Goal: Information Seeking & Learning: Learn about a topic

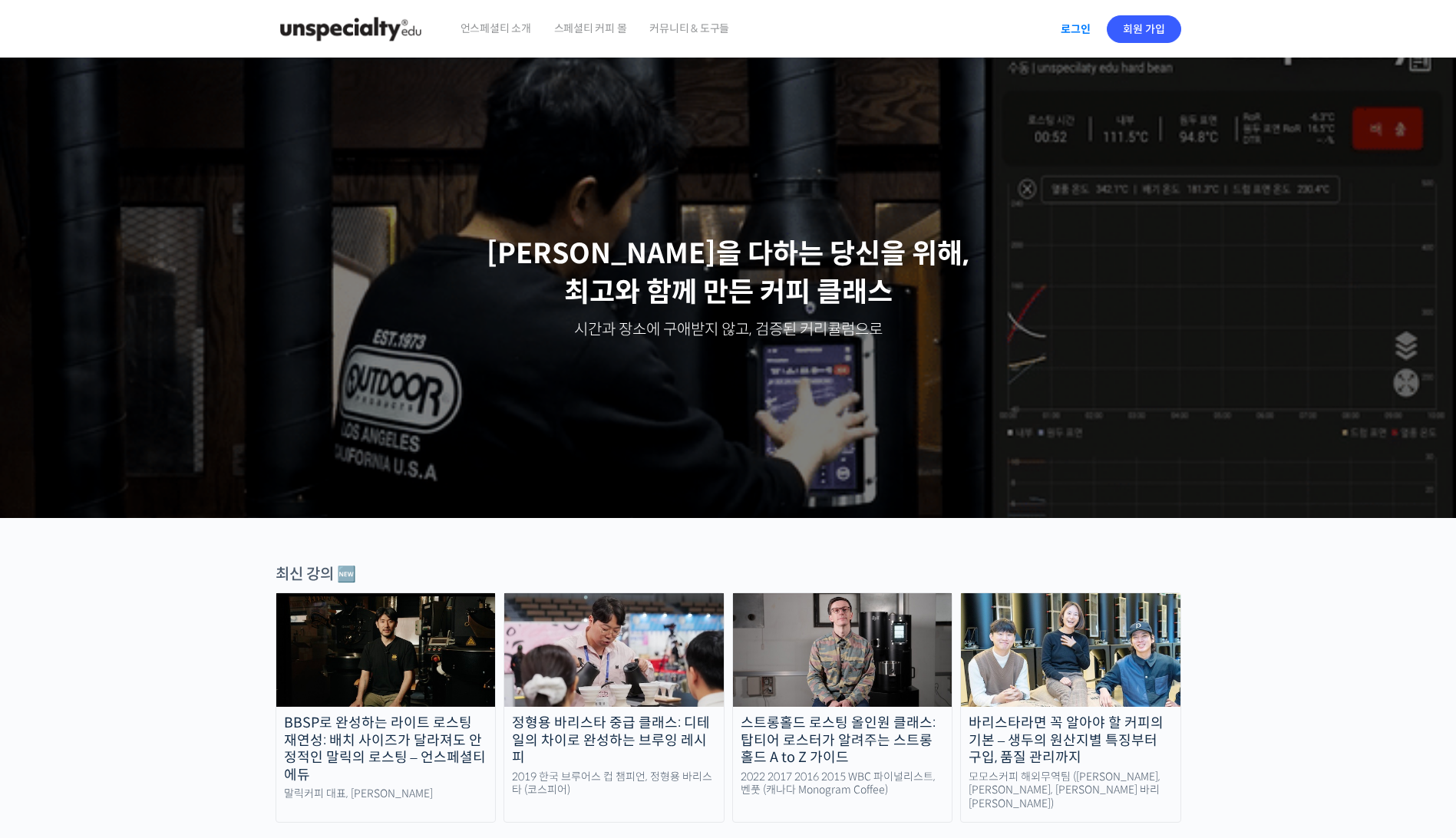
click at [1069, 29] on link "로그인" at bounding box center [1075, 30] width 49 height 36
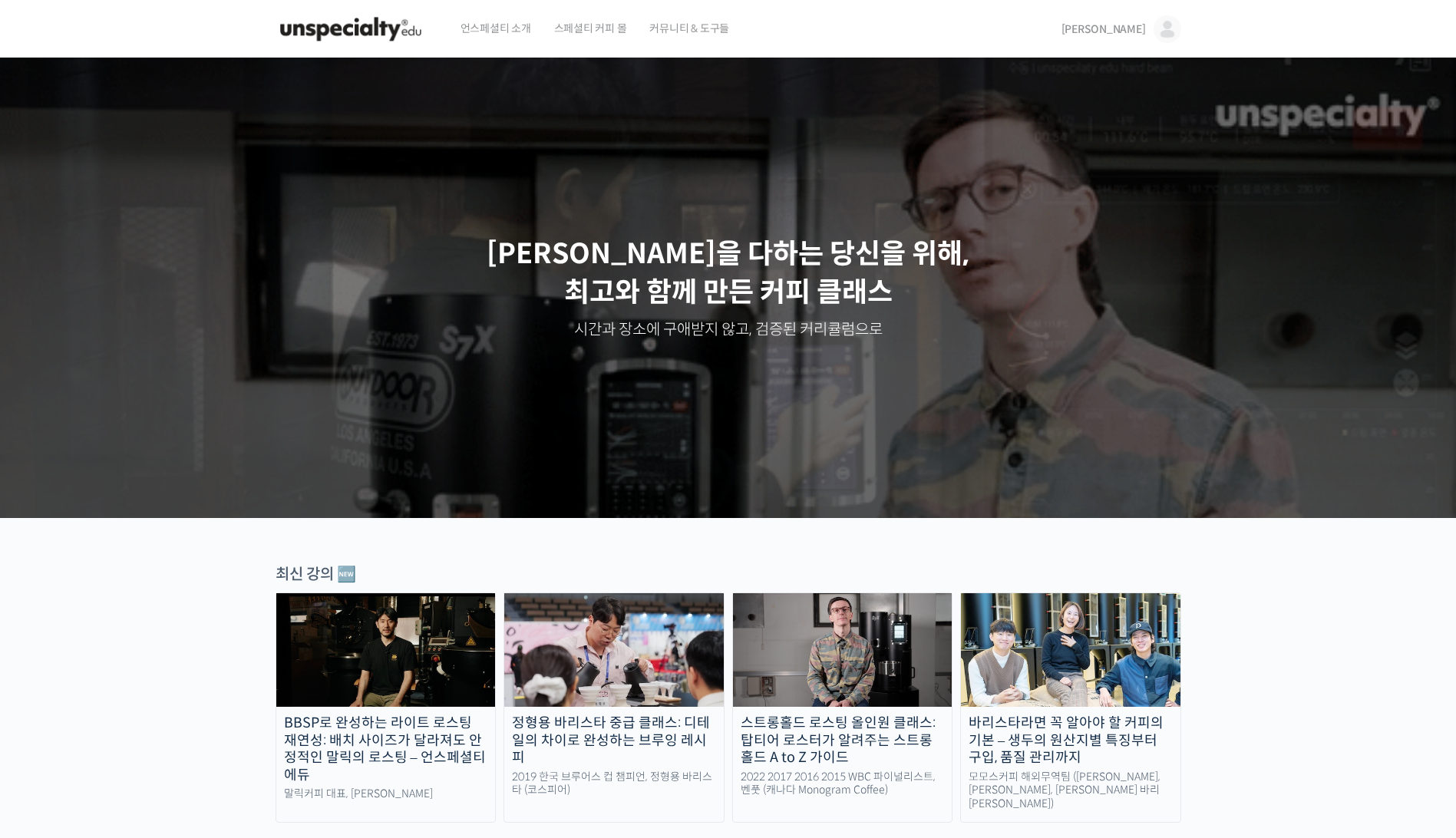
click at [1157, 29] on img at bounding box center [1168, 29] width 28 height 28
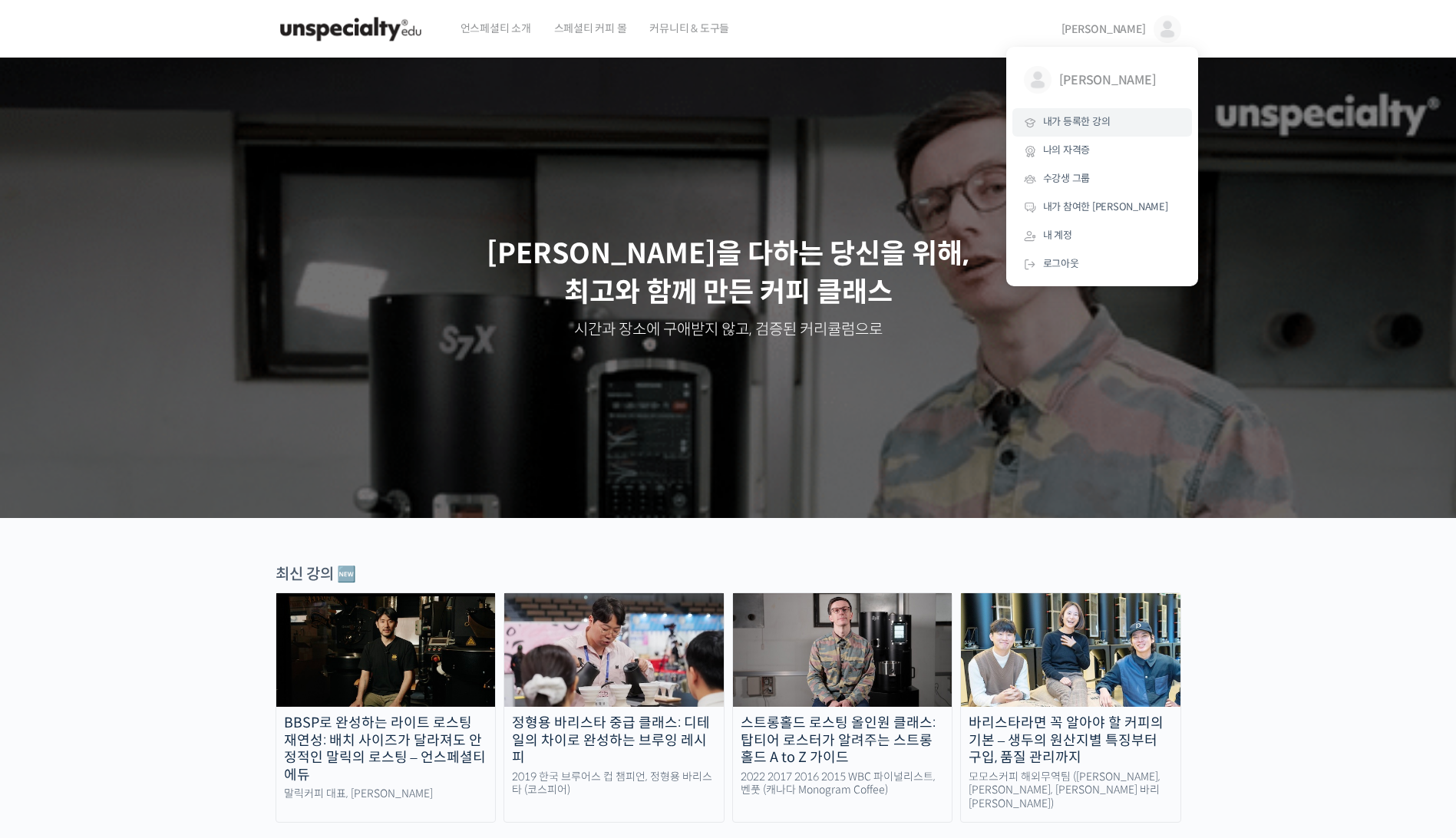
click at [1099, 129] on link "내가 등록한 강의" at bounding box center [1101, 122] width 180 height 29
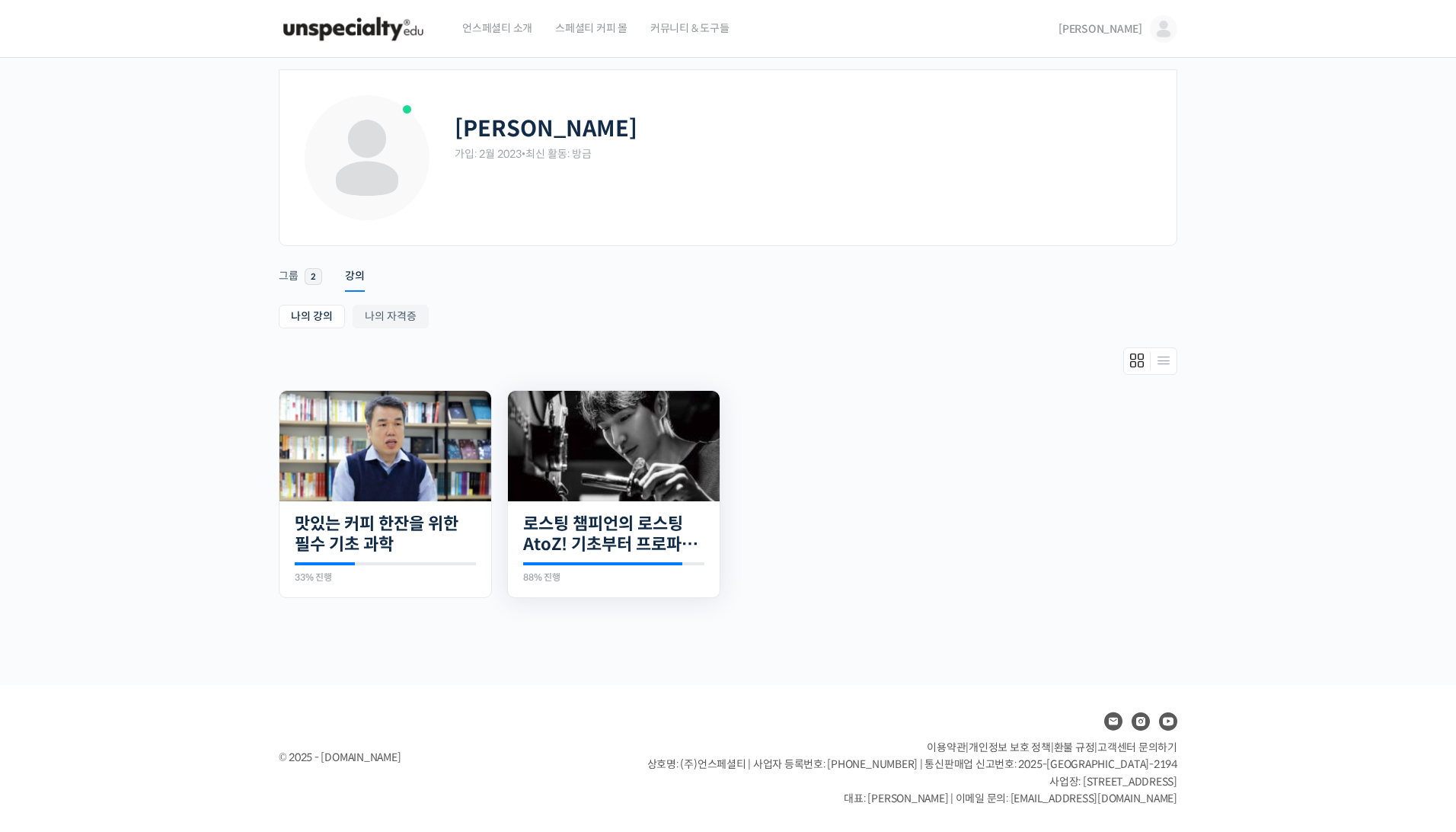
click at [640, 462] on img at bounding box center [614, 446] width 212 height 111
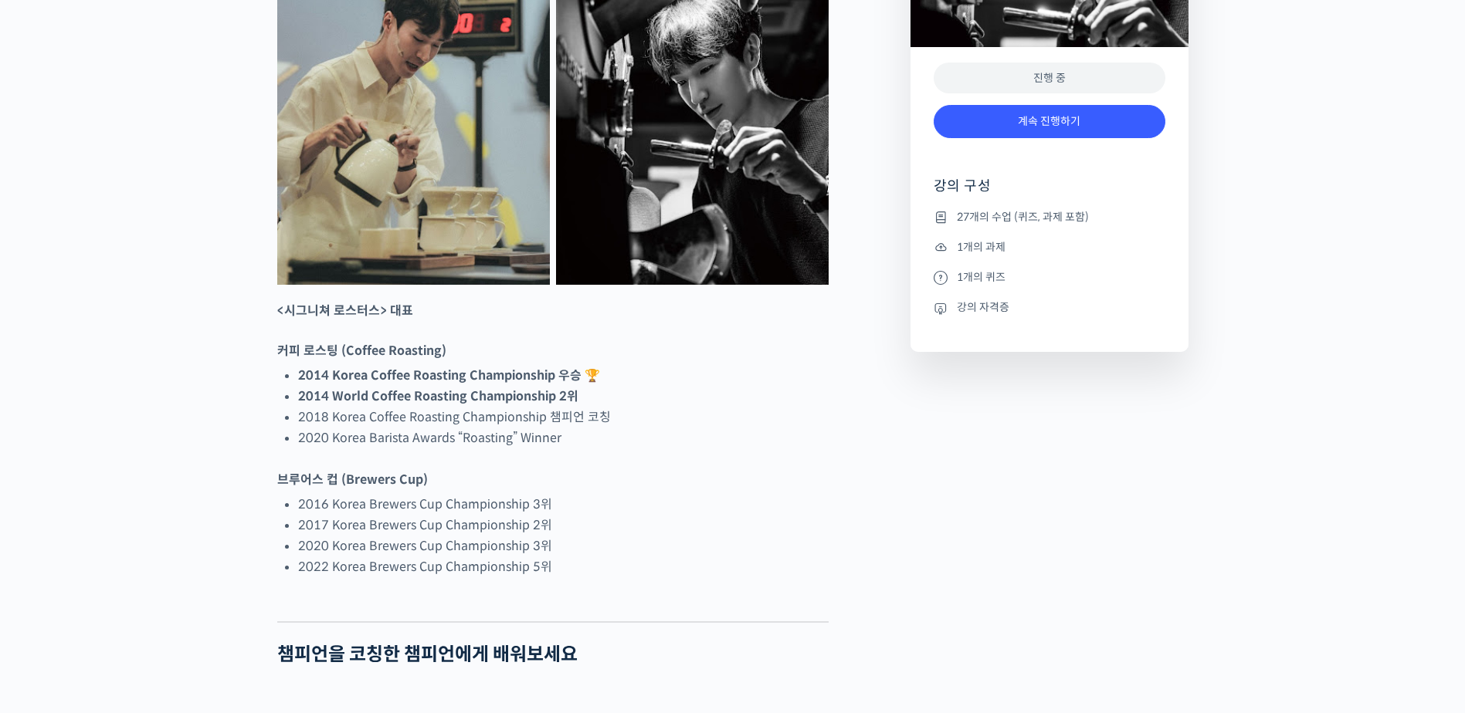
scroll to position [1081, 0]
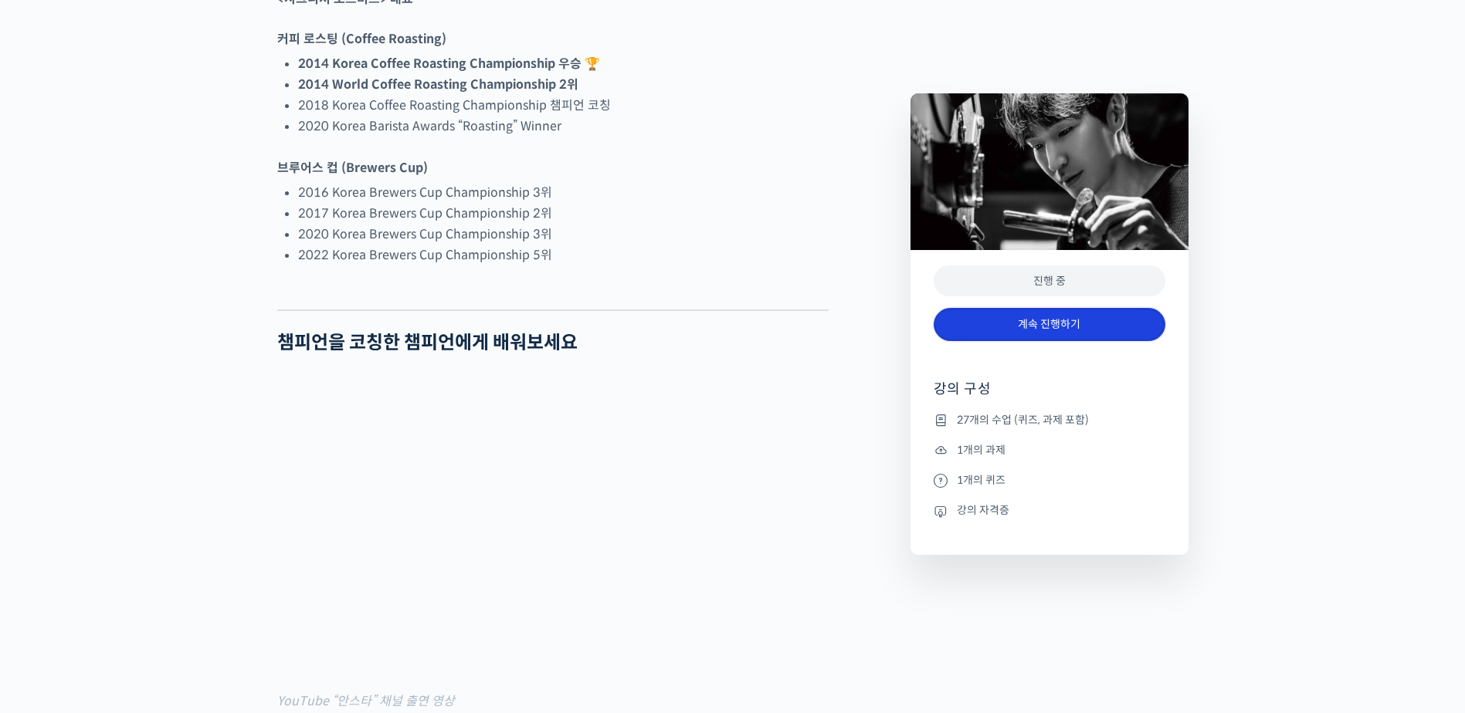
click at [1036, 315] on link "계속 진행하기" at bounding box center [1050, 324] width 232 height 33
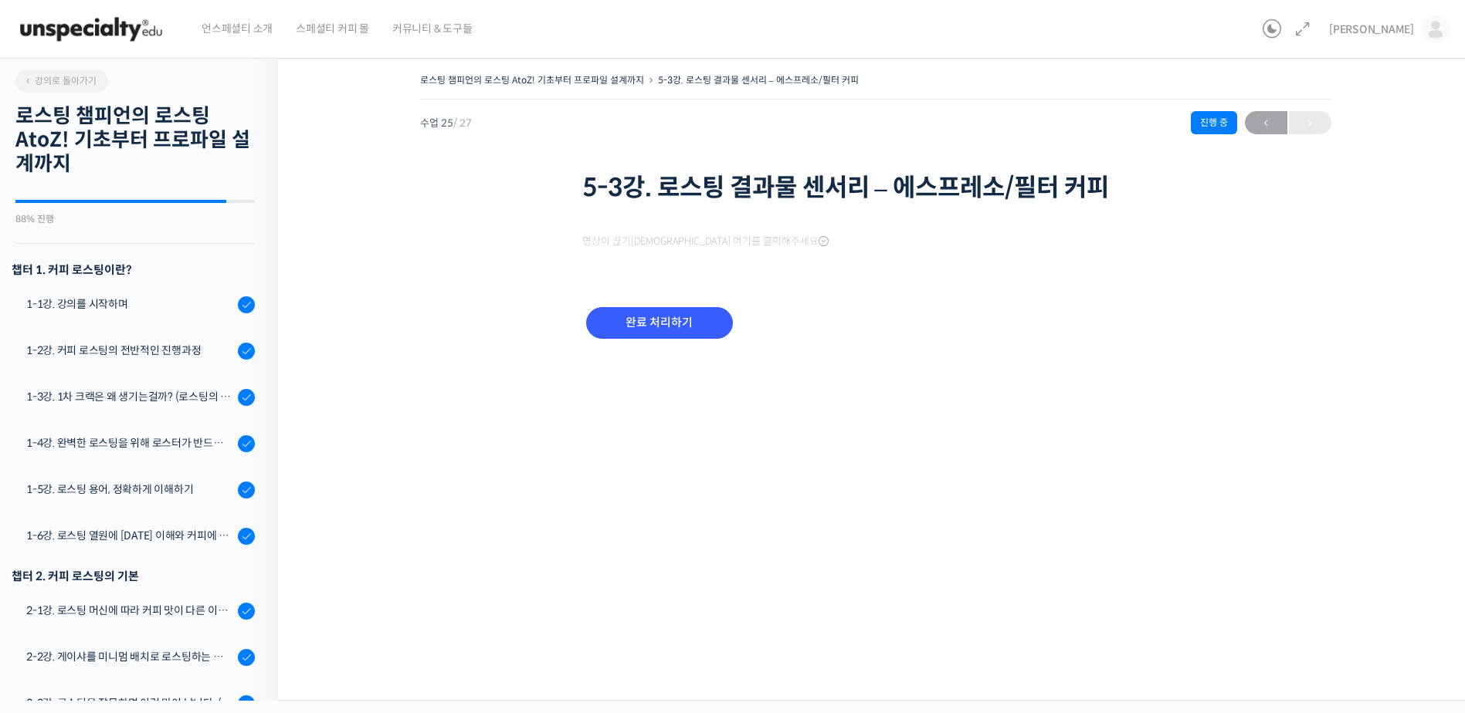
scroll to position [981, 0]
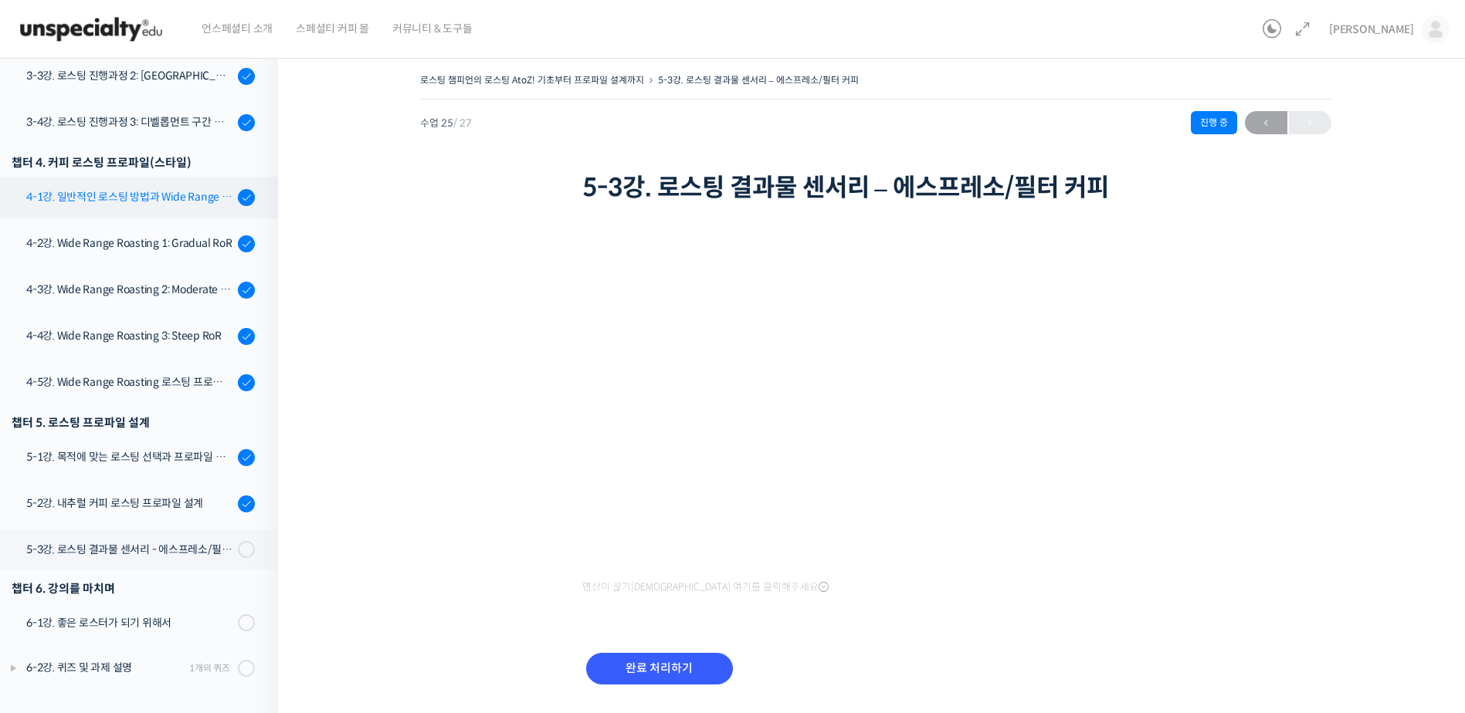
click at [118, 191] on div "4-1강. 일반적인 로스팅 방법과 Wide Range Roasting" at bounding box center [129, 196] width 207 height 17
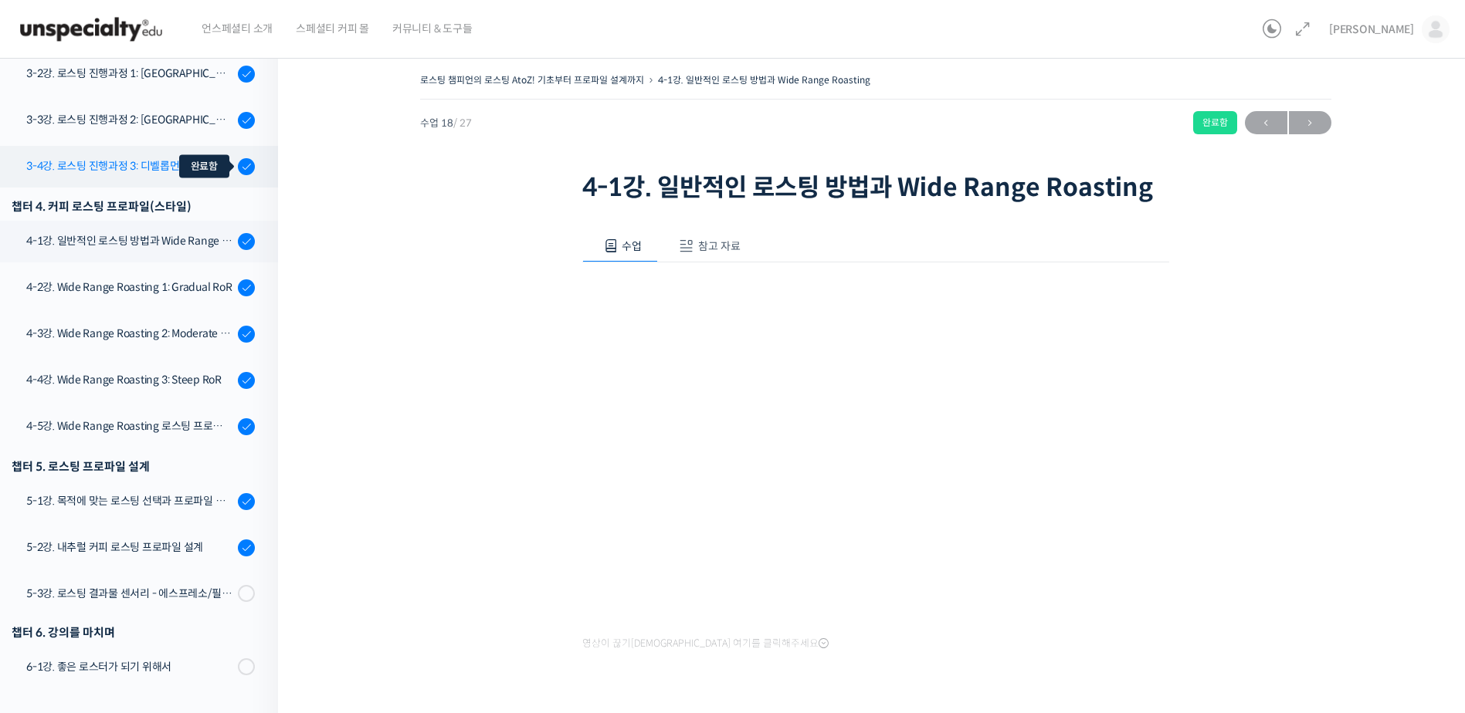
scroll to position [903, 0]
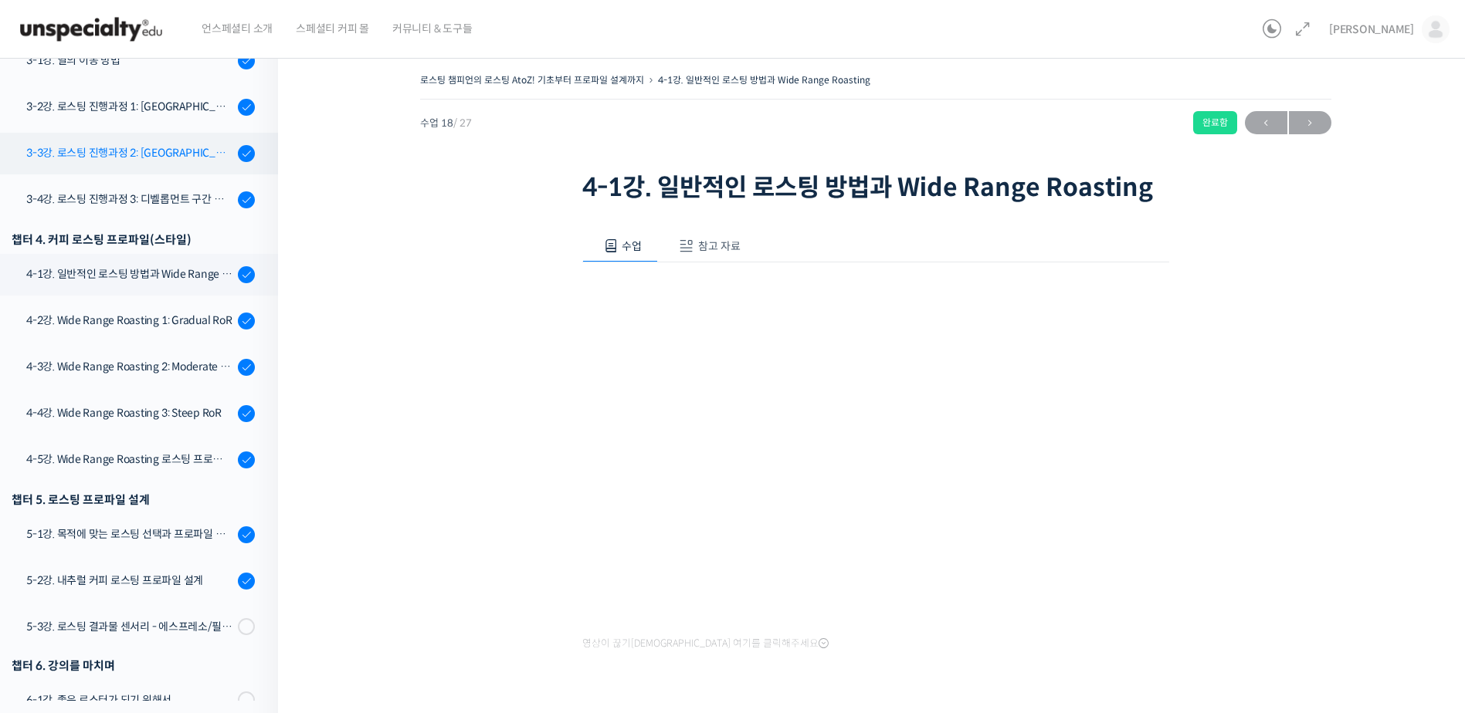
click at [191, 156] on div "3-3강. 로스팅 진행과정 2: [GEOGRAPHIC_DATA], [GEOGRAPHIC_DATA] 구간 열량 컨트롤" at bounding box center [129, 152] width 207 height 17
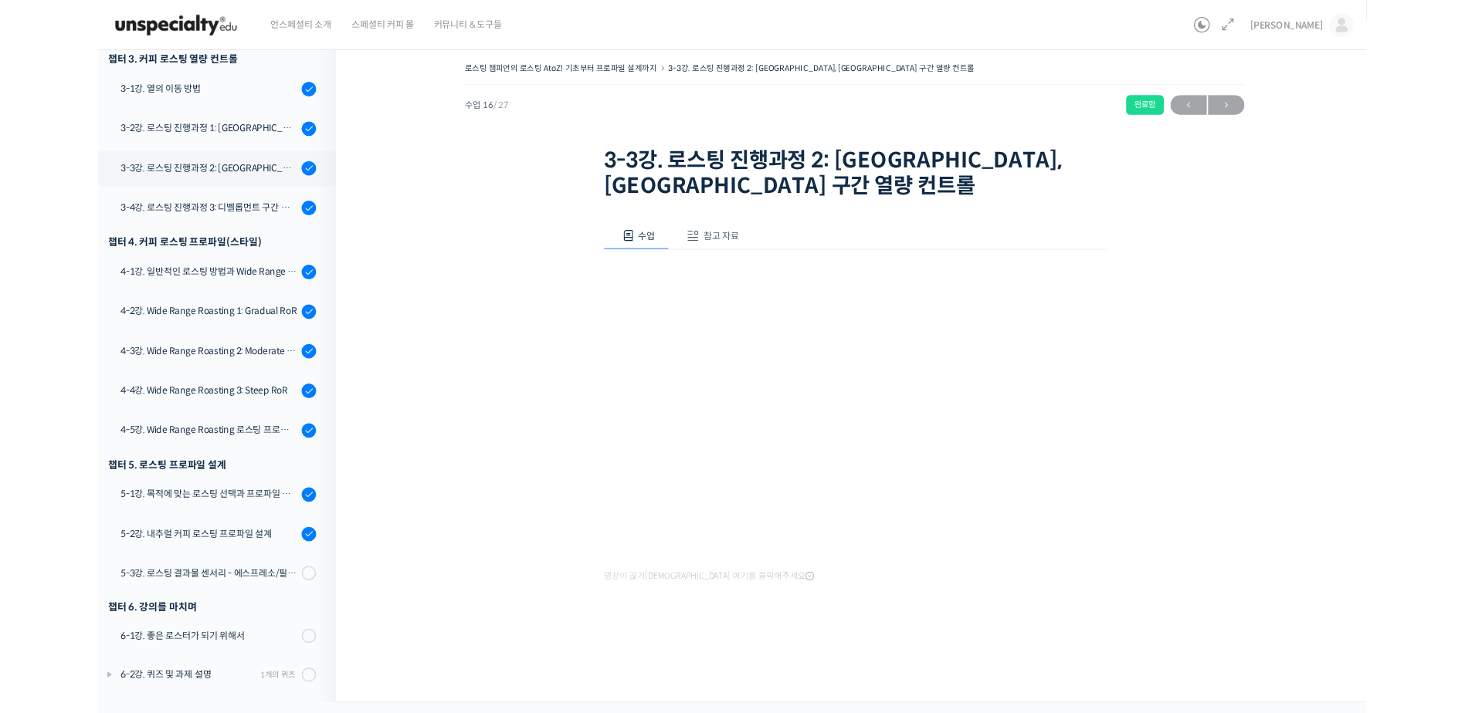
scroll to position [860, 0]
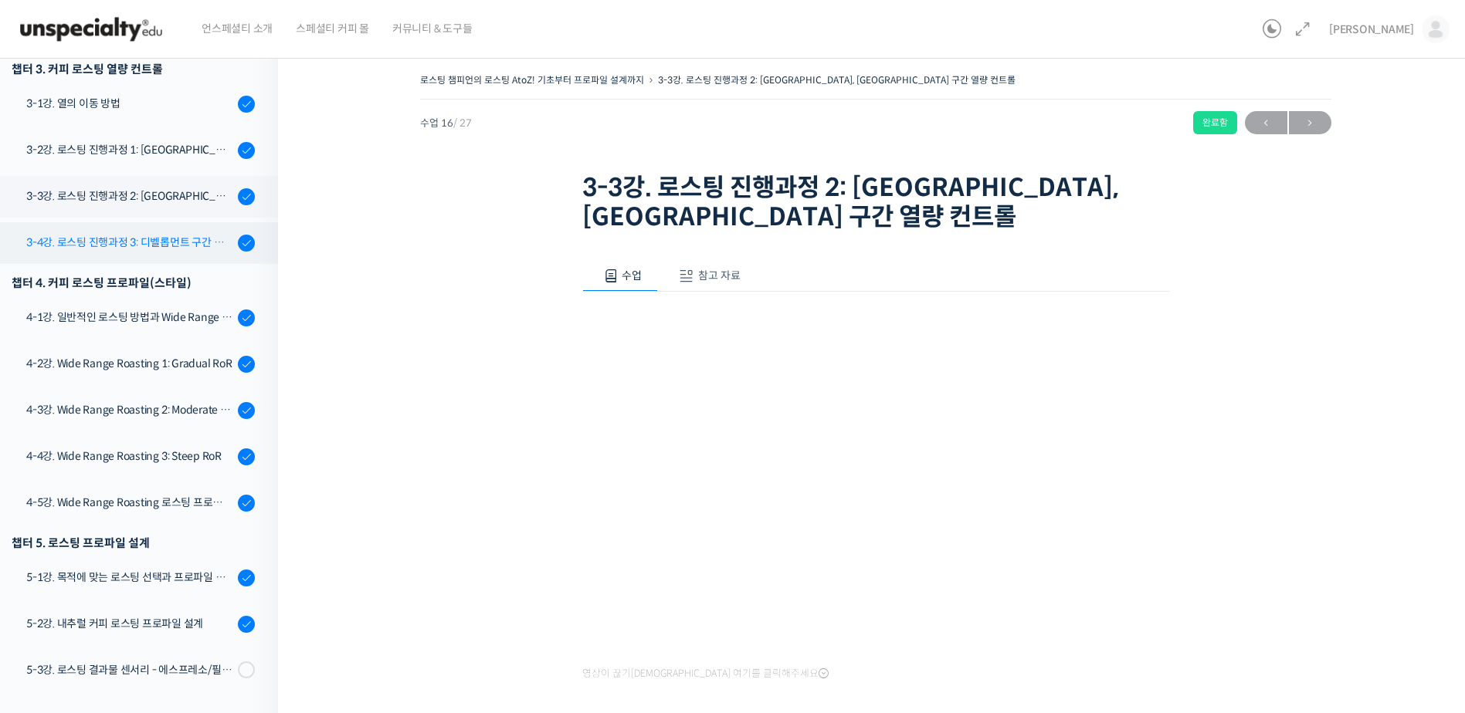
click at [170, 242] on div "3-4강. 로스팅 진행과정 3: 디벨롭먼트 구간 열량 컨트롤" at bounding box center [129, 242] width 207 height 17
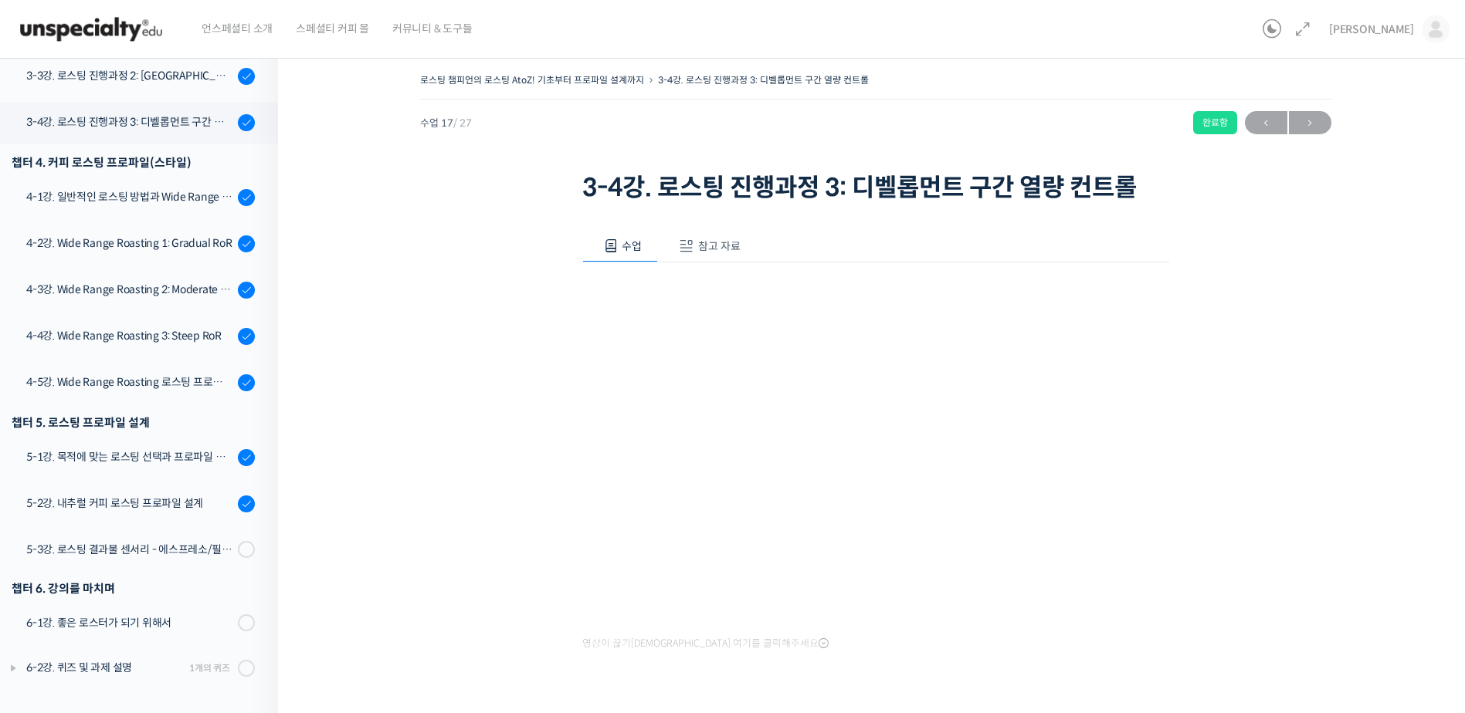
scroll to position [860, 0]
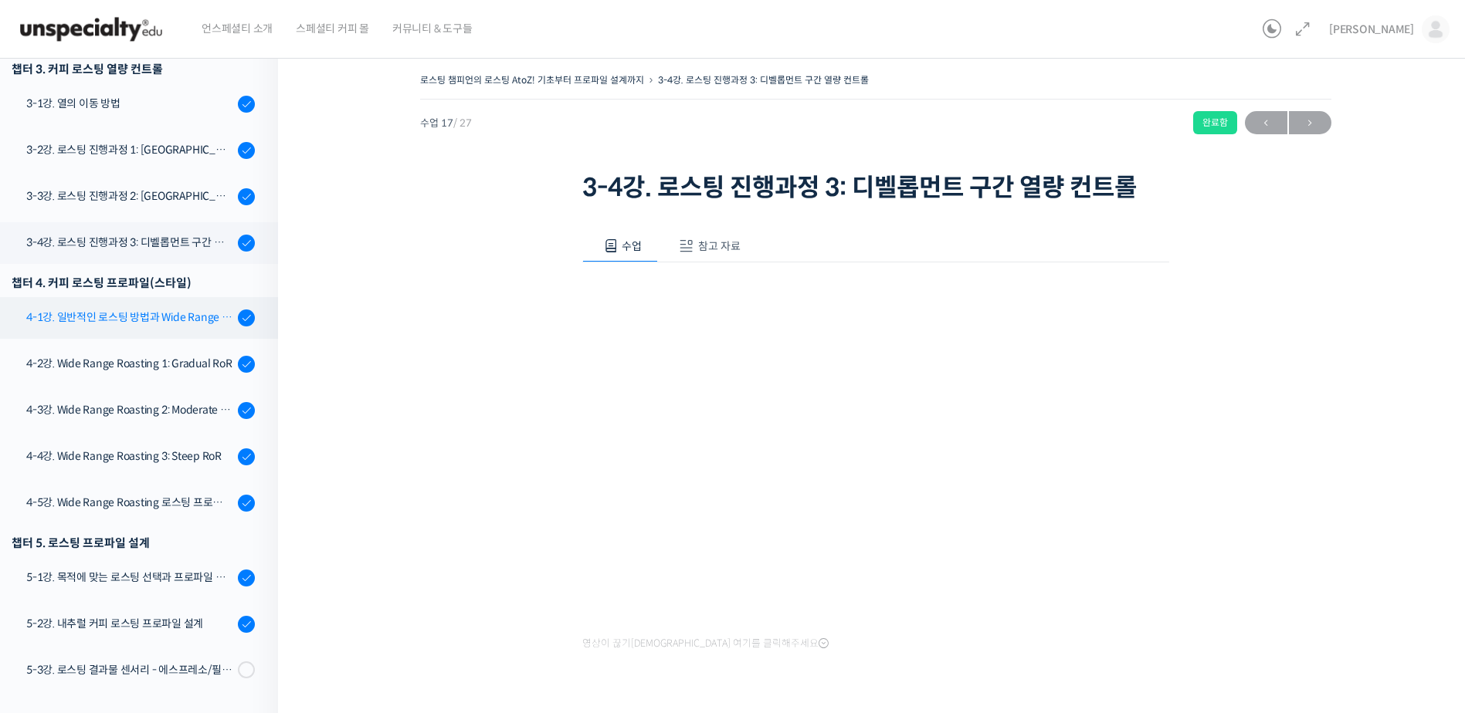
click at [173, 319] on div "4-1강. 일반적인 로스팅 방법과 Wide Range Roasting" at bounding box center [129, 317] width 207 height 17
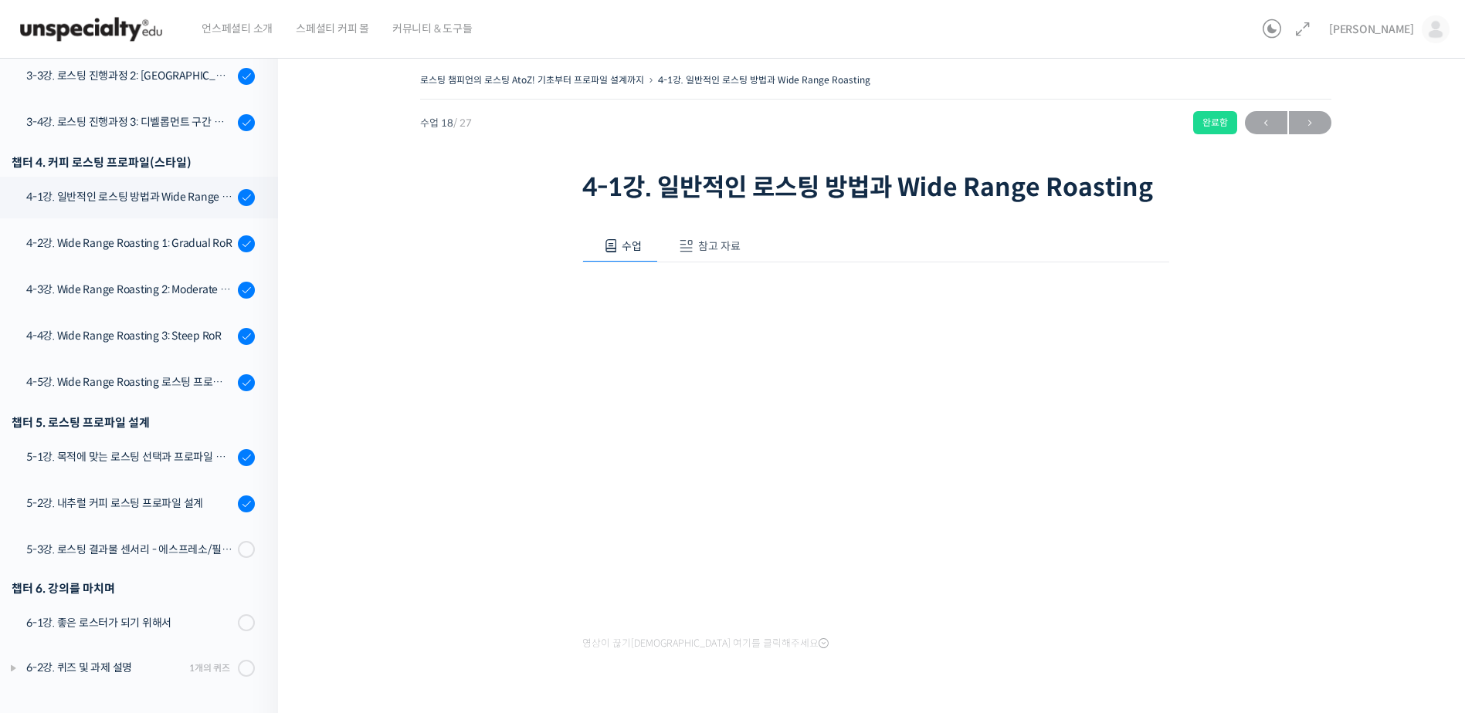
scroll to position [860, 0]
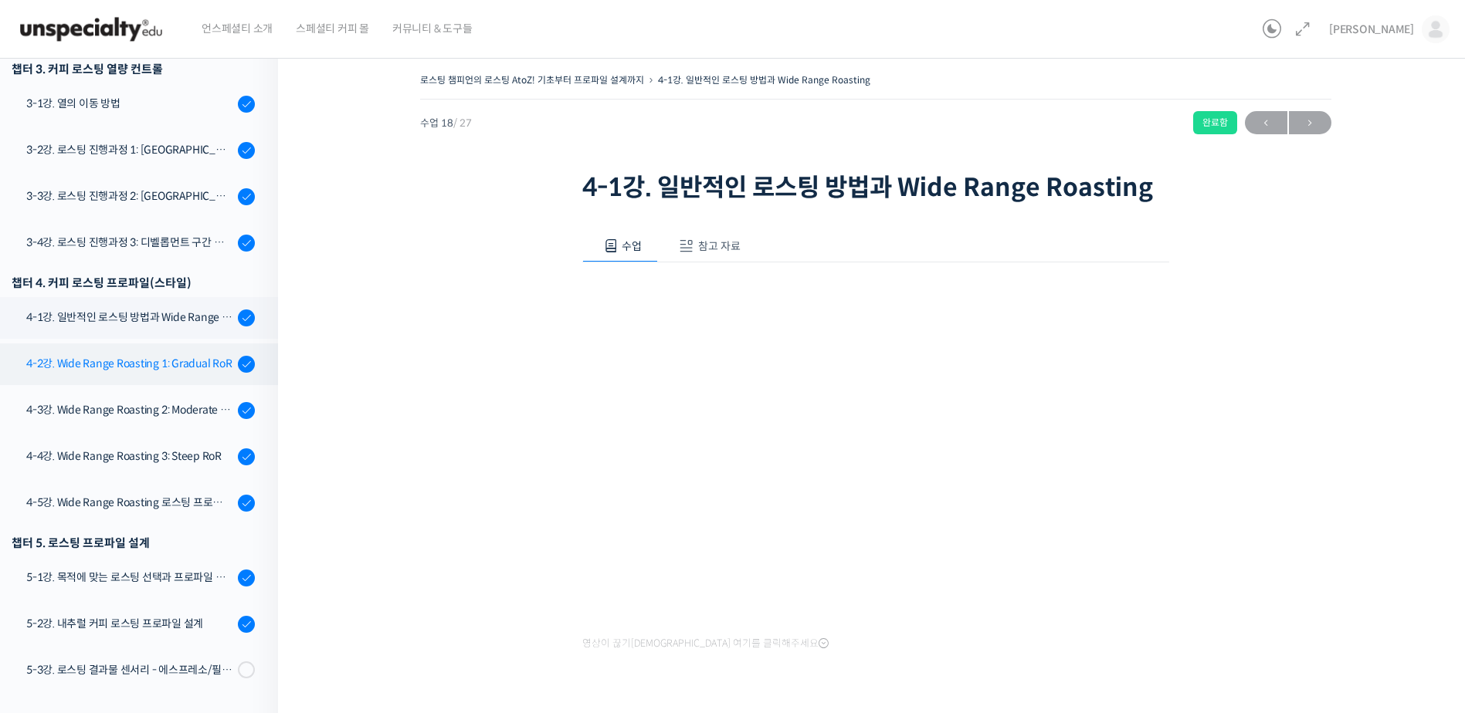
click at [178, 361] on div "4-2강. Wide Range Roasting 1: Gradual RoR" at bounding box center [129, 363] width 207 height 17
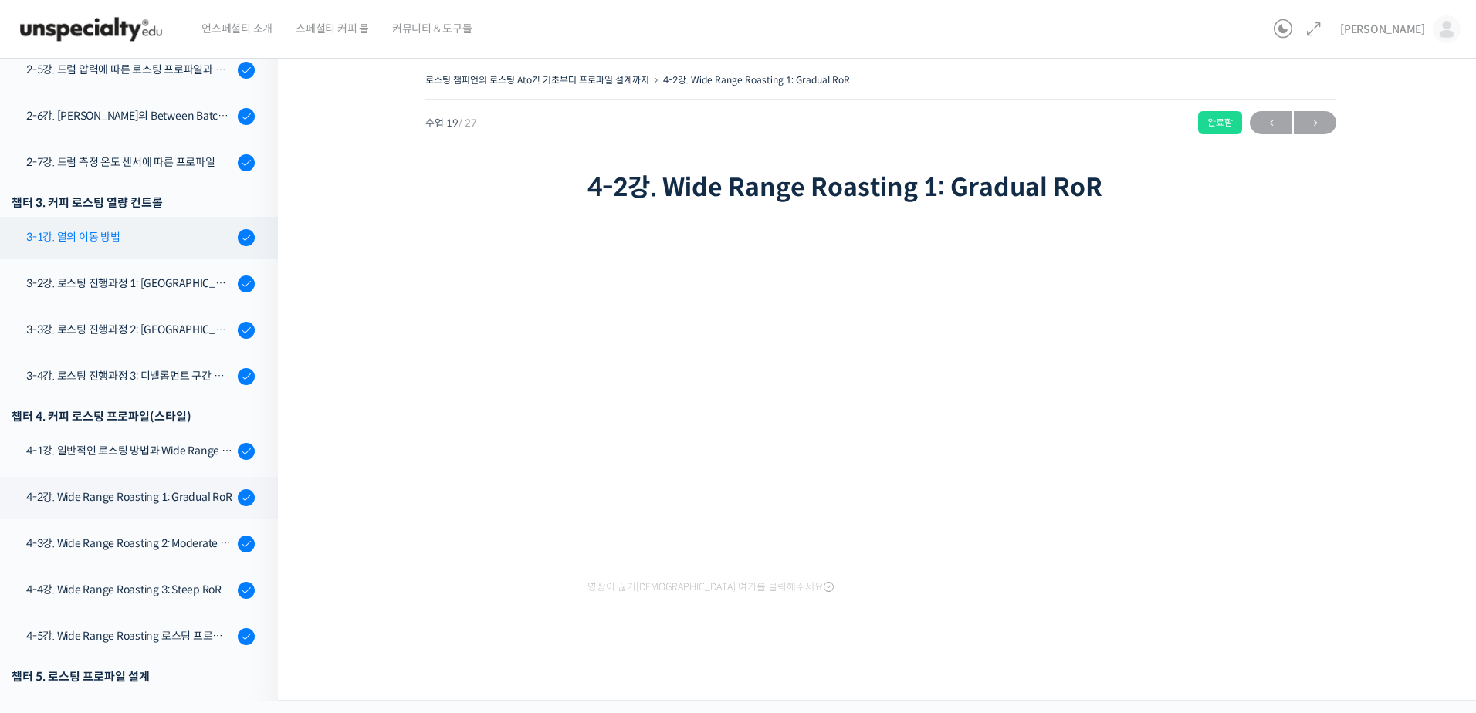
scroll to position [981, 0]
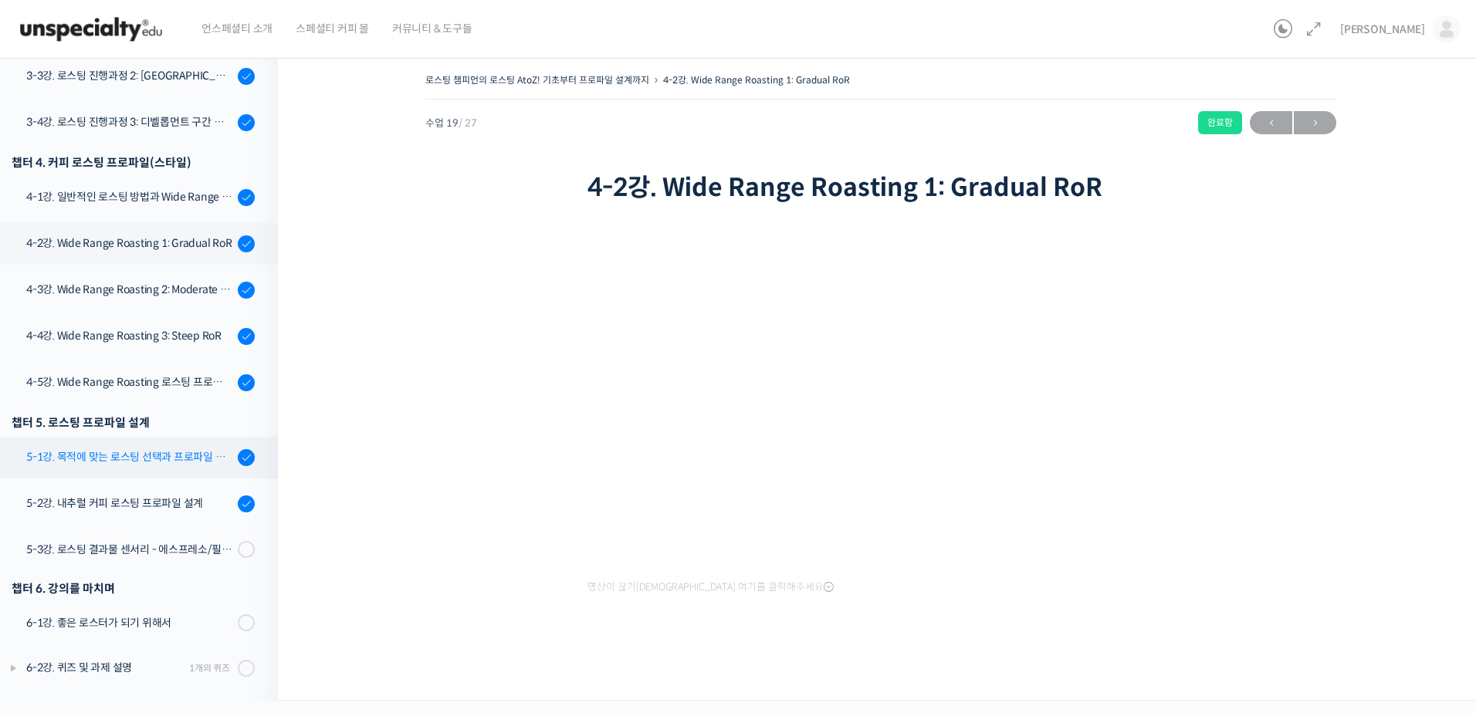
click at [187, 454] on div "5-1강. 목적에 맞는 로스팅 선택과 프로파일 설계" at bounding box center [129, 457] width 207 height 17
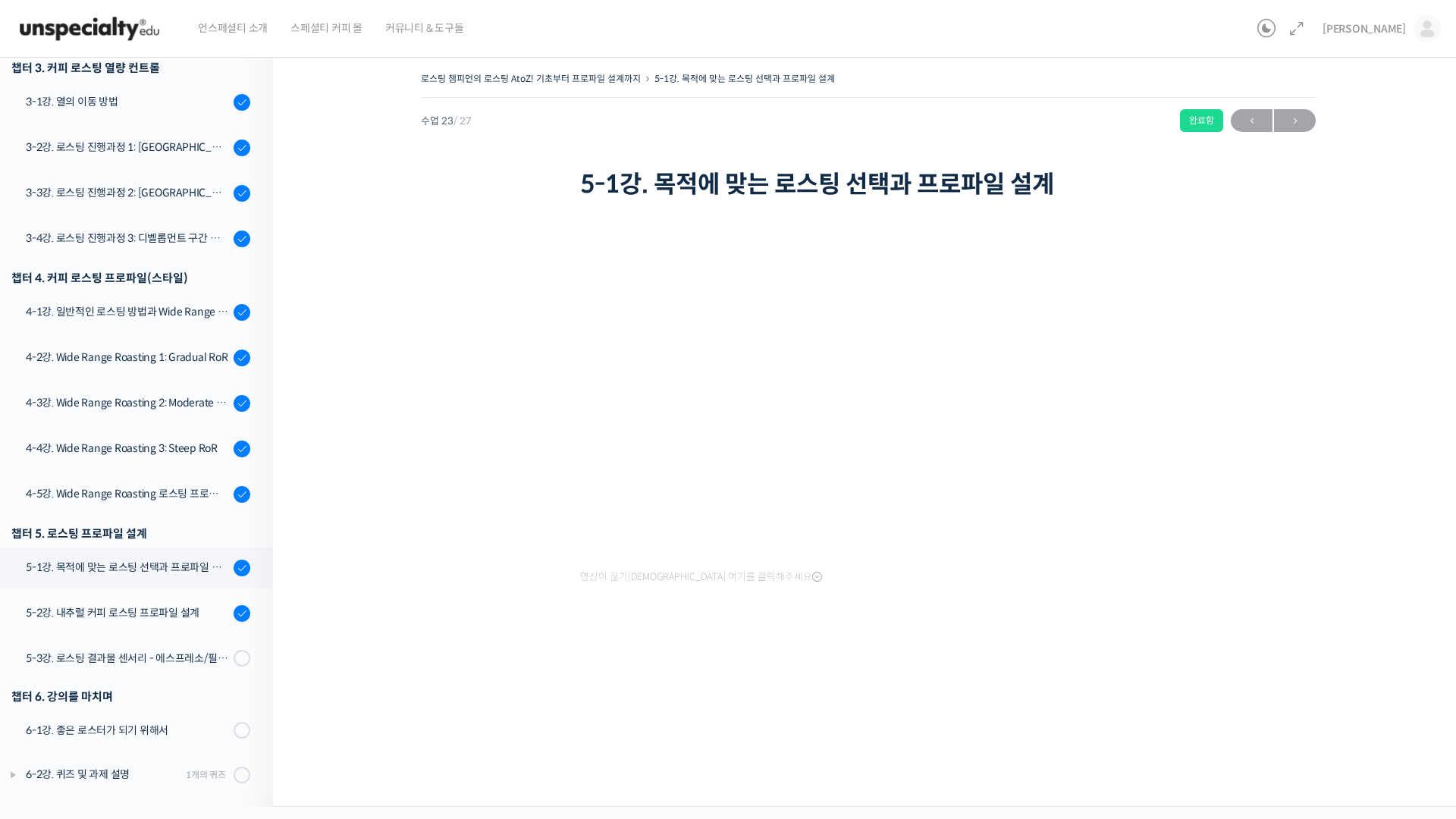
scroll to position [845, 0]
